Goal: Task Accomplishment & Management: Manage account settings

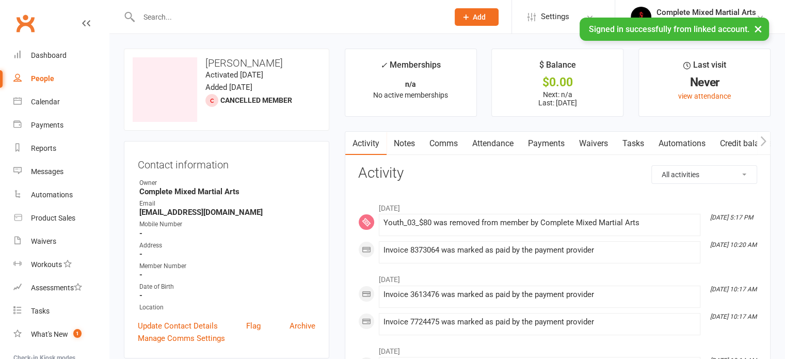
drag, startPoint x: 0, startPoint y: 0, endPoint x: 248, endPoint y: 167, distance: 299.0
click at [248, 167] on contact-information "upload photo change photo [PERSON_NAME] Houli Activated [DATE] Added [DATE] Can…" at bounding box center [226, 204] width 205 height 310
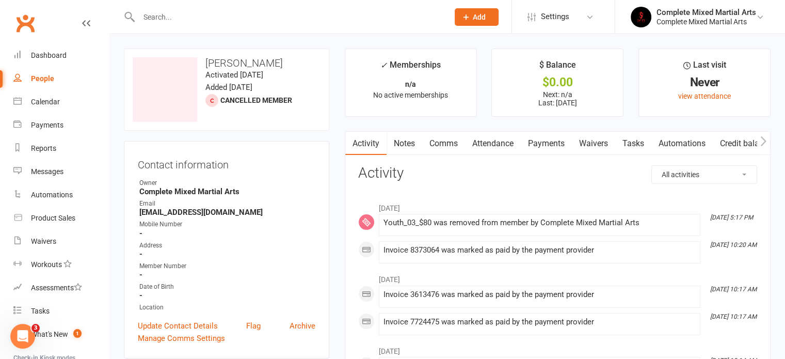
click at [248, 167] on h3 "Contact information" at bounding box center [227, 162] width 178 height 15
click at [186, 18] on input "text" at bounding box center [288, 17] width 305 height 14
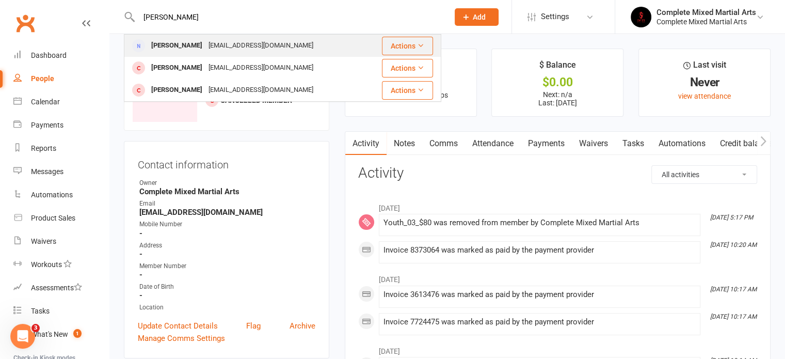
type input "[PERSON_NAME]"
click at [184, 48] on div "[PERSON_NAME]" at bounding box center [176, 45] width 57 height 15
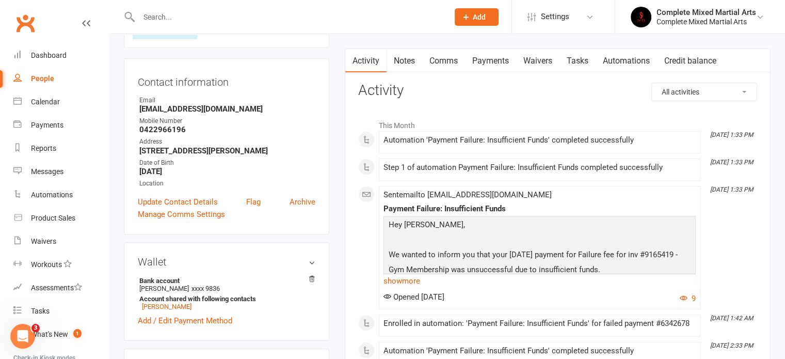
scroll to position [51, 0]
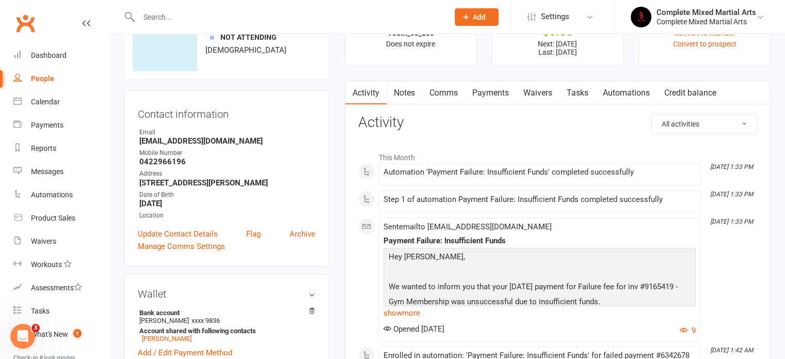
click at [510, 90] on link "Payments" at bounding box center [490, 93] width 51 height 24
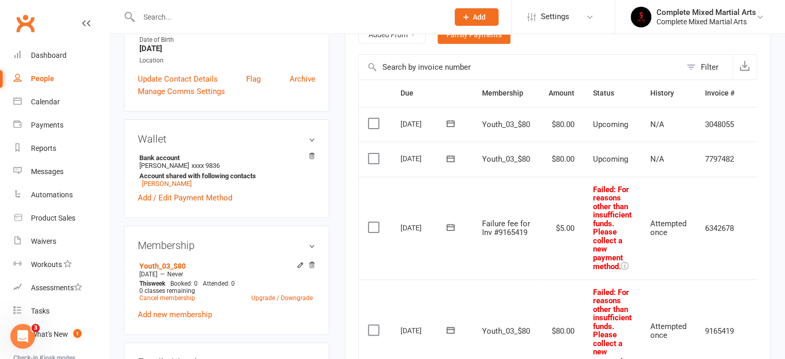
scroll to position [252, 0]
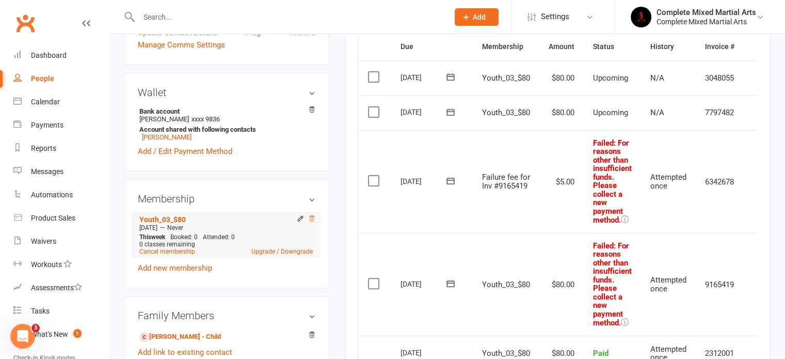
click at [314, 217] on icon at bounding box center [311, 218] width 5 height 6
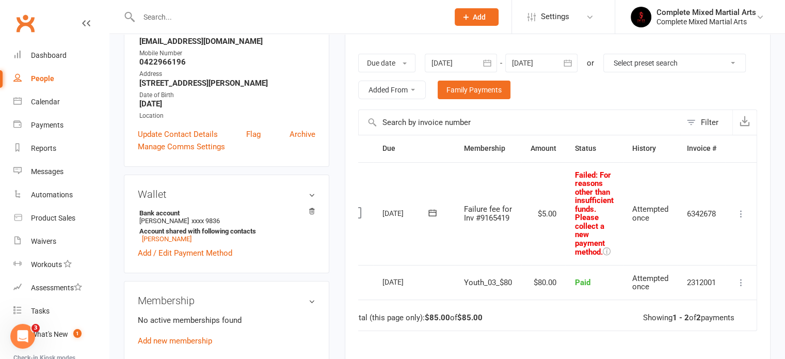
scroll to position [150, 0]
click at [740, 216] on icon at bounding box center [741, 214] width 10 height 10
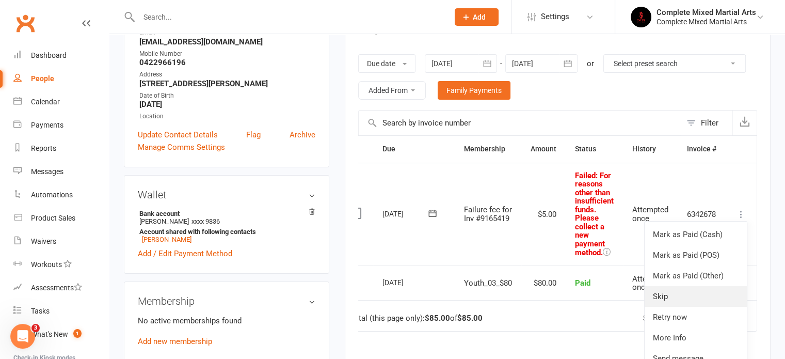
click at [668, 295] on link "Skip" at bounding box center [696, 296] width 102 height 21
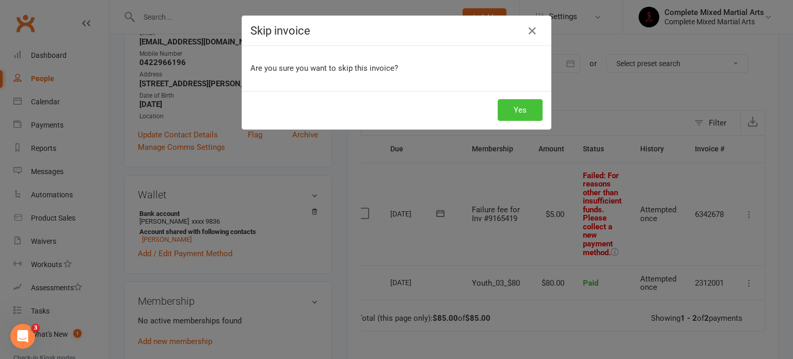
click at [521, 102] on button "Yes" at bounding box center [519, 110] width 45 height 22
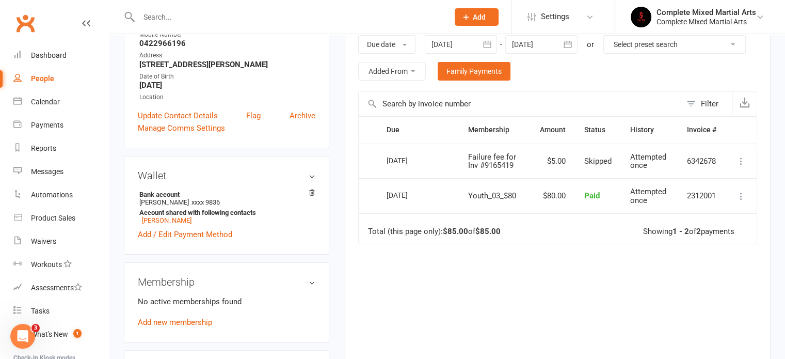
scroll to position [170, 0]
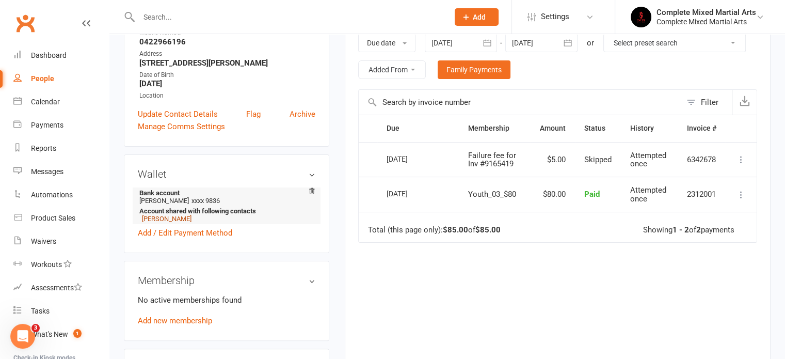
click at [165, 220] on link "[PERSON_NAME]" at bounding box center [167, 219] width 50 height 8
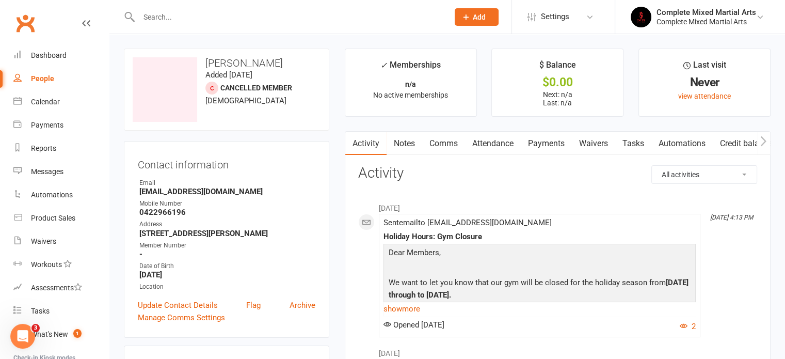
click at [551, 144] on link "Payments" at bounding box center [546, 144] width 51 height 24
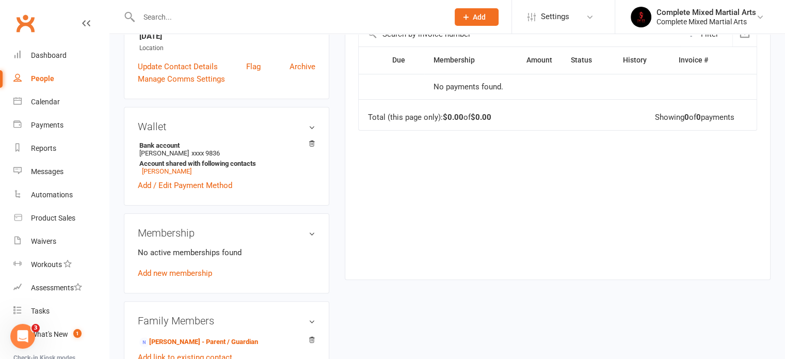
scroll to position [239, 0]
click at [166, 170] on link "[PERSON_NAME]" at bounding box center [167, 170] width 50 height 8
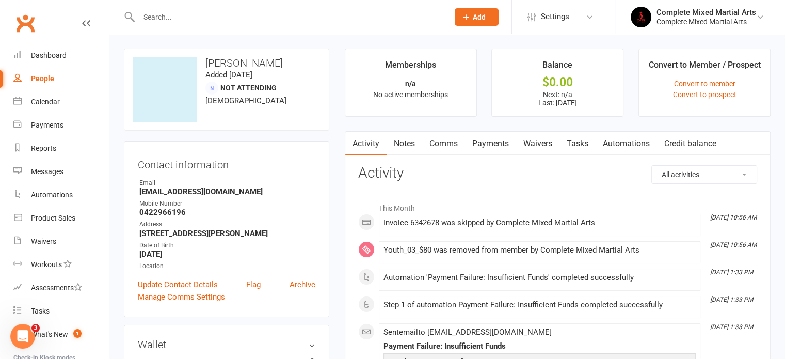
click at [483, 142] on link "Payments" at bounding box center [490, 144] width 51 height 24
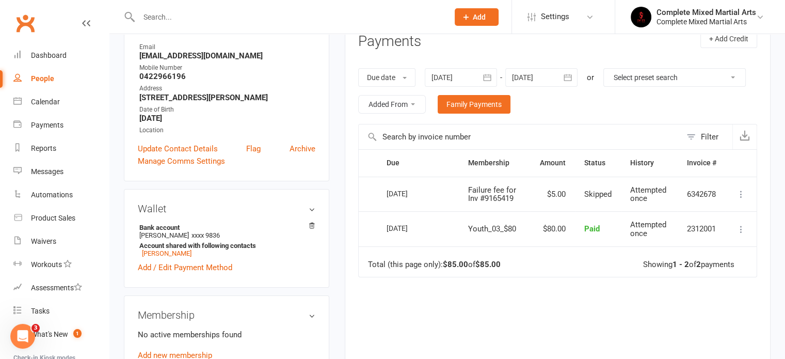
scroll to position [136, 0]
click at [396, 74] on button "Due date" at bounding box center [386, 77] width 57 height 19
click at [388, 146] on link "Date failed" at bounding box center [410, 141] width 102 height 21
